Goal: Download file/media

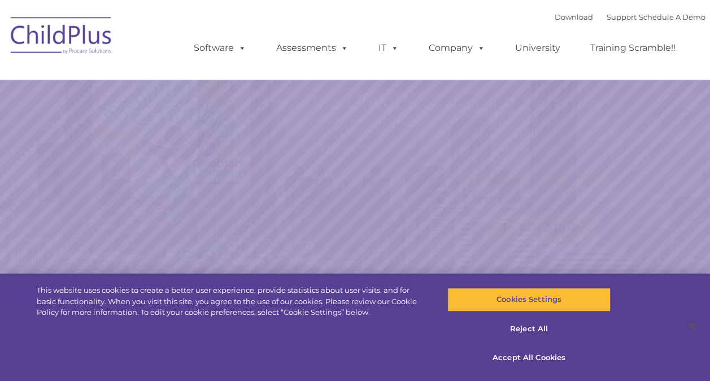
select select "MEDIUM"
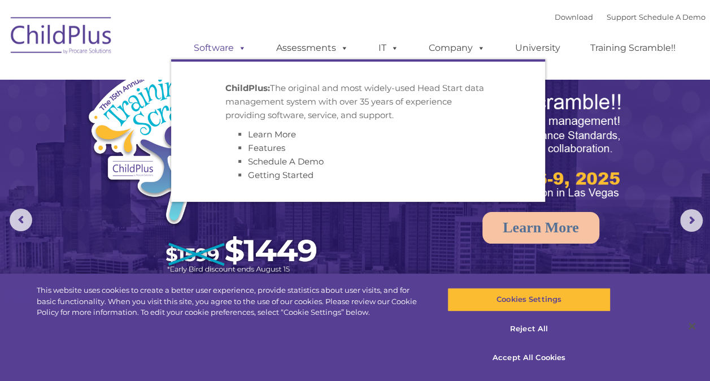
click at [236, 54] on link "Software" at bounding box center [220, 48] width 75 height 23
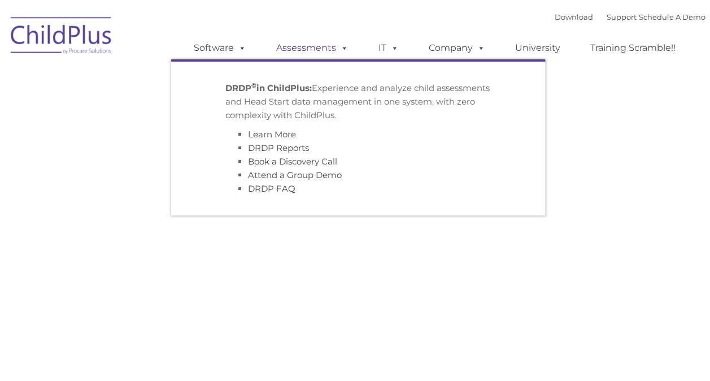
type input ""
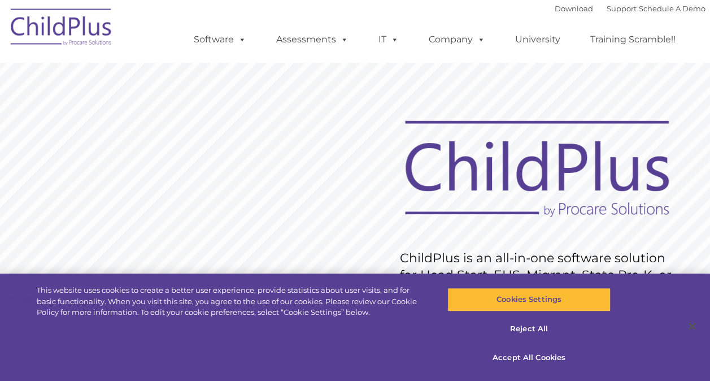
click at [569, 15] on div "Download Support | Schedule A Demo " at bounding box center [630, 8] width 151 height 17
click at [565, 12] on link "Download" at bounding box center [574, 8] width 38 height 9
